Goal: Information Seeking & Learning: Learn about a topic

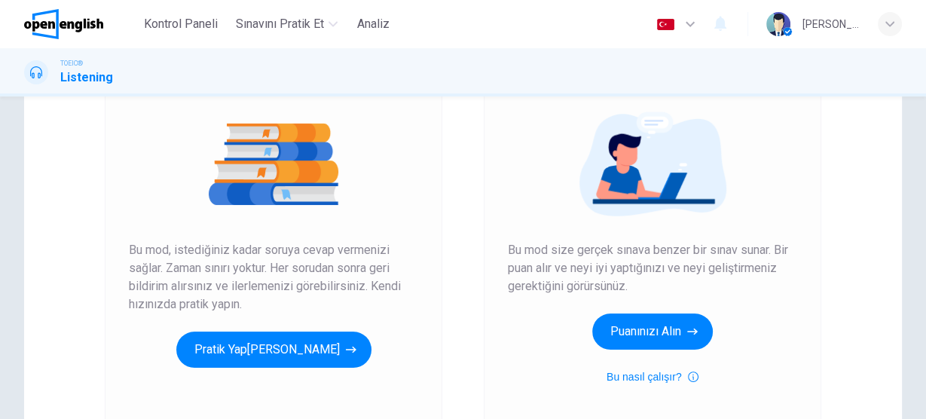
scroll to position [181, 0]
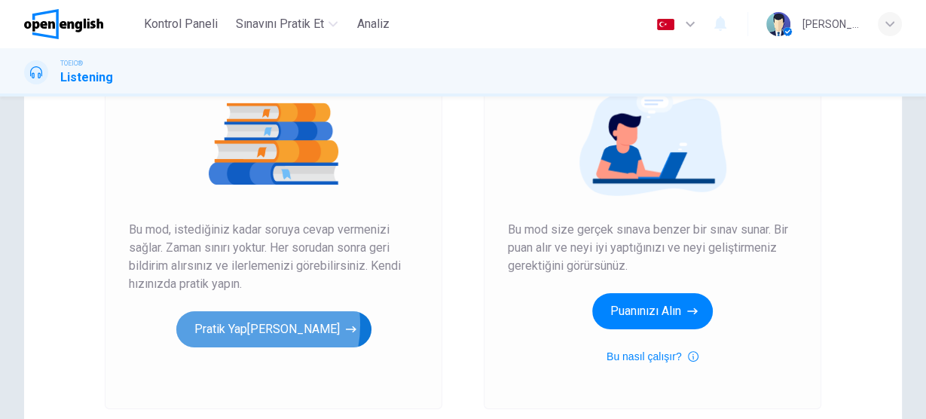
click at [241, 325] on button "Pratik Yap[PERSON_NAME]" at bounding box center [273, 329] width 195 height 36
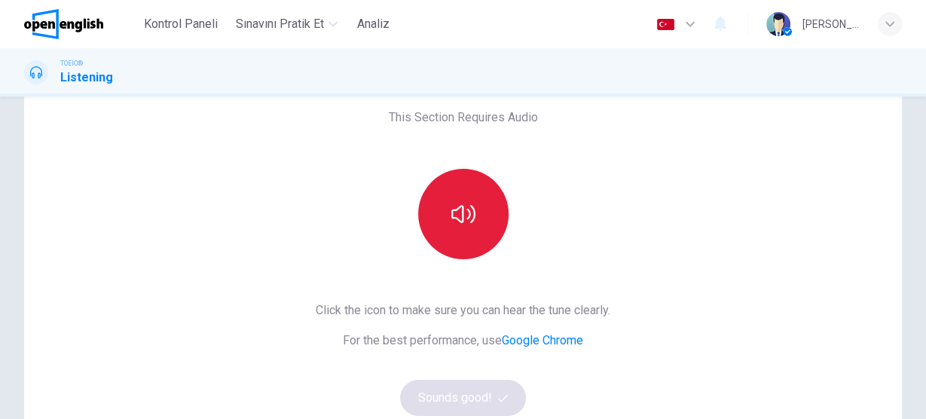
scroll to position [60, 0]
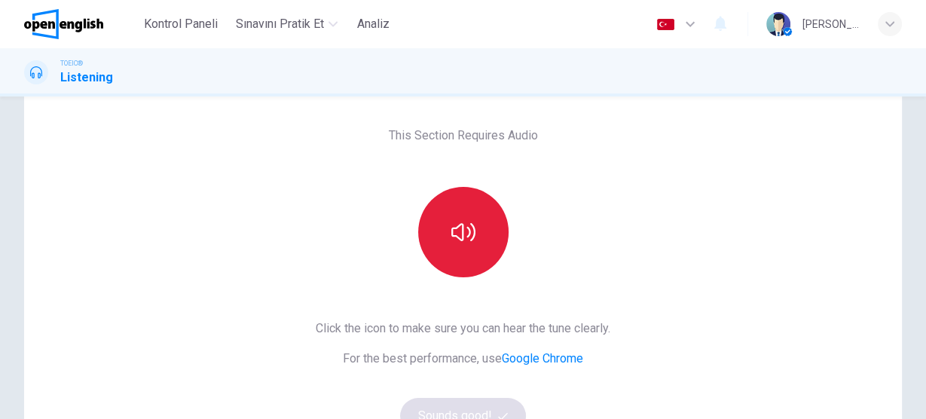
click at [460, 235] on icon "button" at bounding box center [463, 232] width 24 height 24
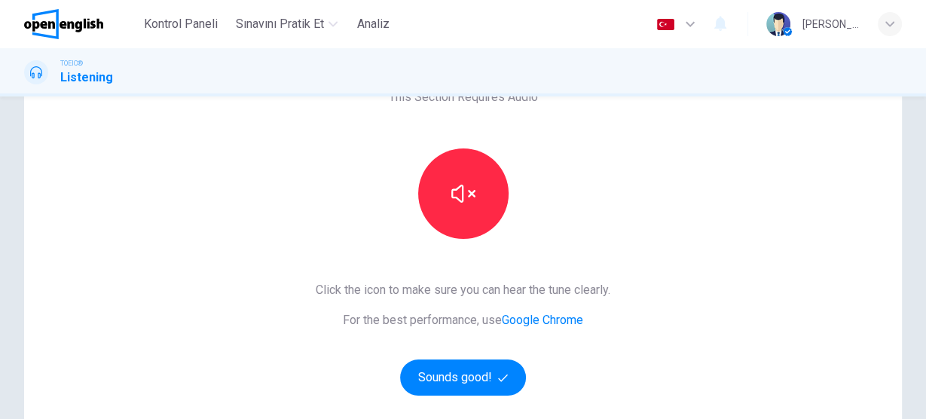
scroll to position [121, 0]
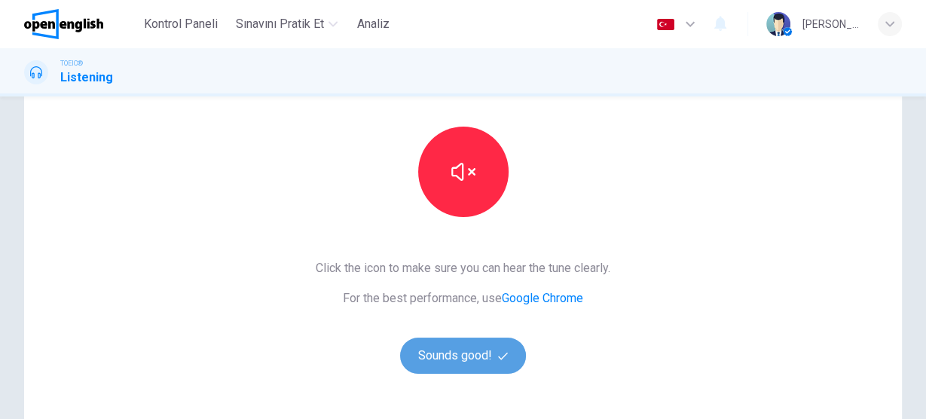
click at [444, 364] on button "Sounds good!" at bounding box center [463, 356] width 127 height 36
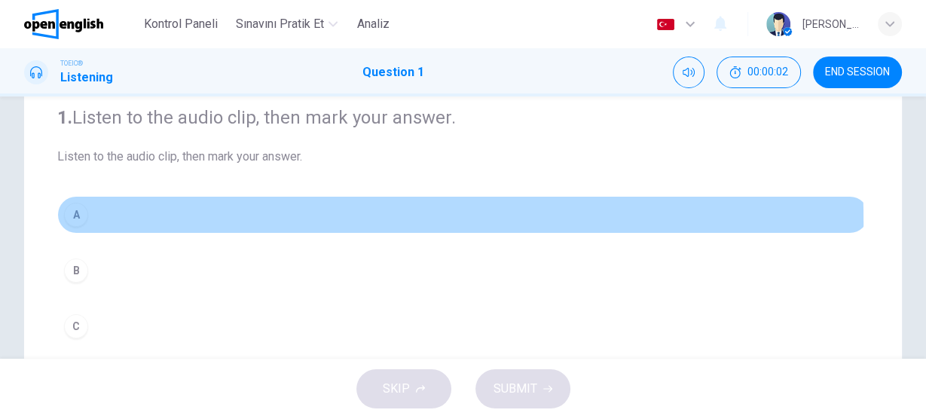
click at [76, 223] on div "A" at bounding box center [76, 215] width 24 height 24
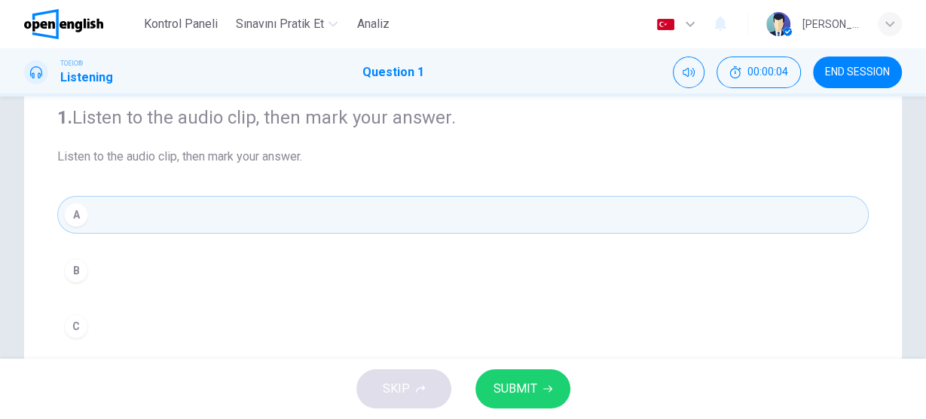
click at [182, 153] on span "Listen to the audio clip, then mark your answer." at bounding box center [462, 157] width 811 height 18
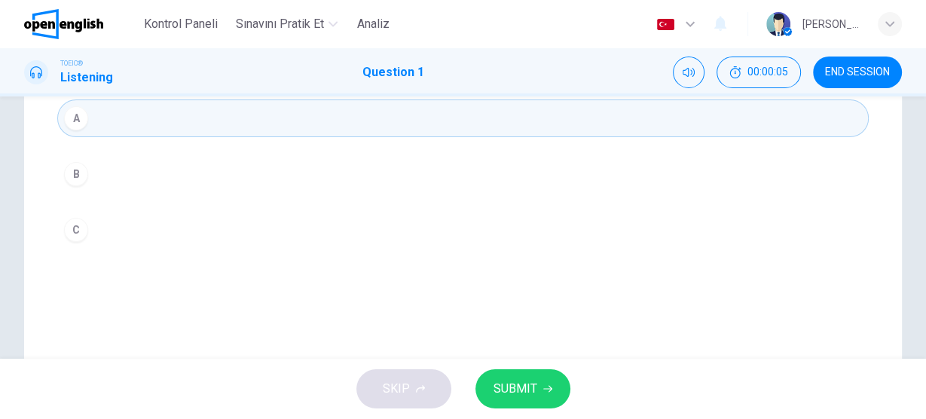
scroll to position [181, 0]
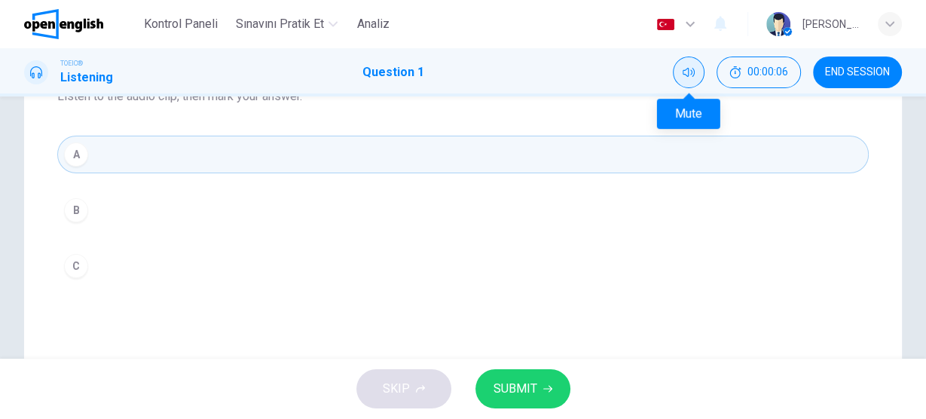
click at [692, 68] on icon "Mute" at bounding box center [689, 72] width 12 height 9
click at [692, 68] on icon "Unmute" at bounding box center [689, 72] width 12 height 12
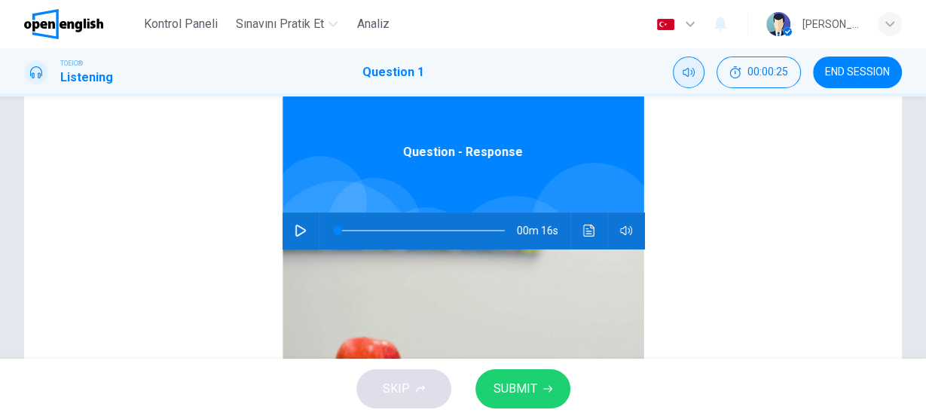
scroll to position [121, 0]
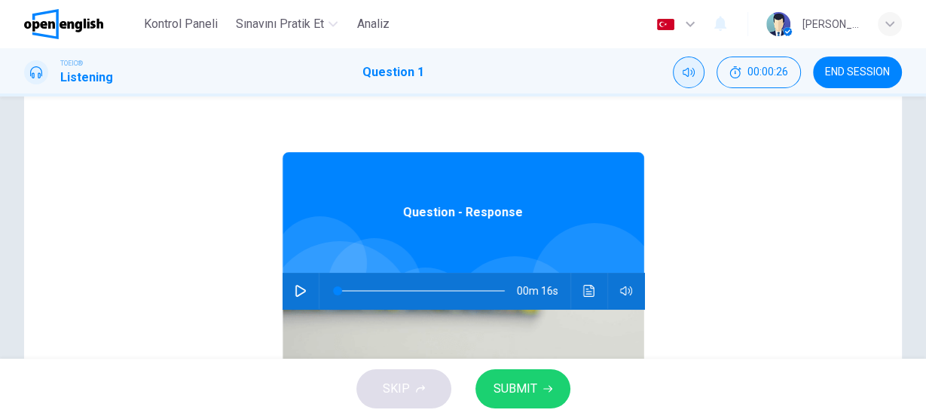
click at [295, 289] on icon "button" at bounding box center [301, 291] width 12 height 12
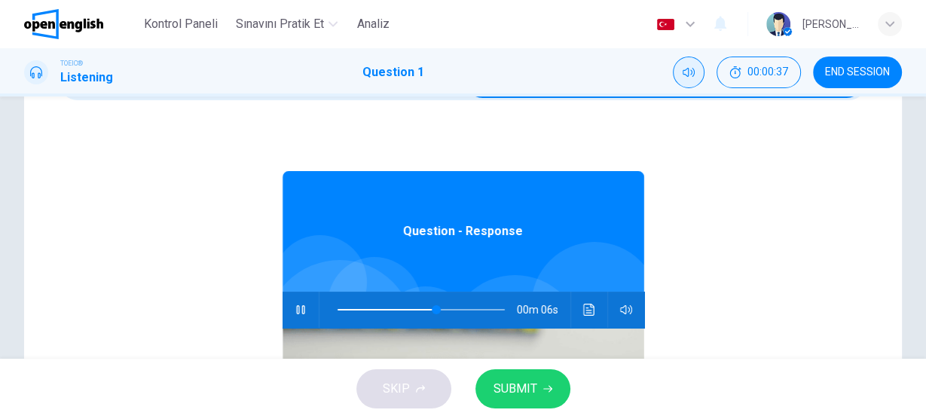
scroll to position [9, 0]
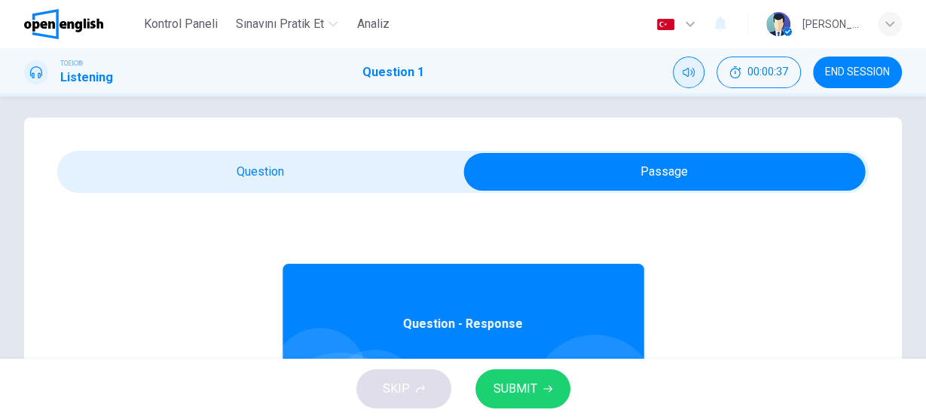
type input "**"
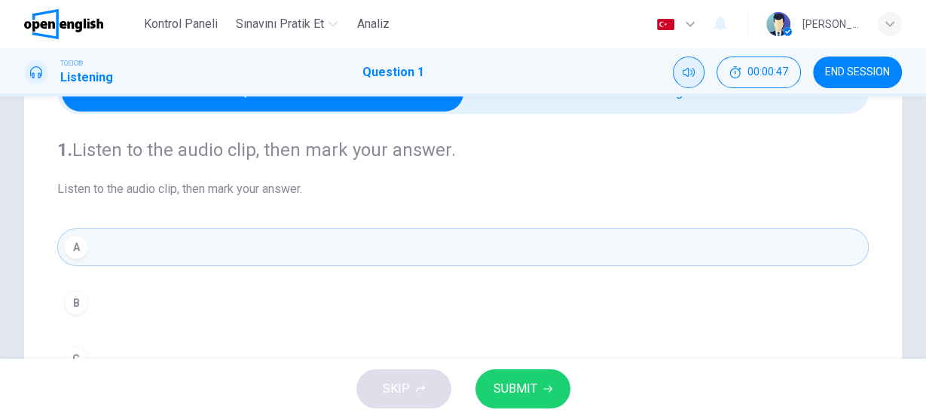
scroll to position [0, 0]
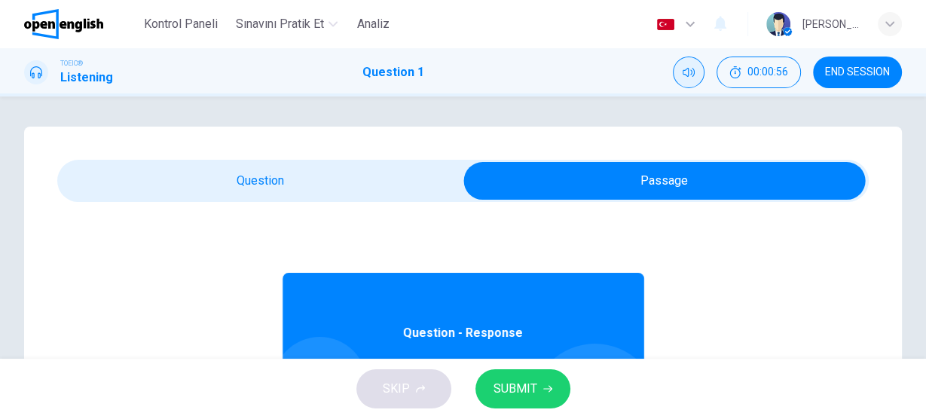
drag, startPoint x: 169, startPoint y: 29, endPoint x: 515, endPoint y: 77, distance: 349.2
click at [169, 29] on span "Kontrol Paneli" at bounding box center [181, 24] width 74 height 18
